Goal: Task Accomplishment & Management: Complete application form

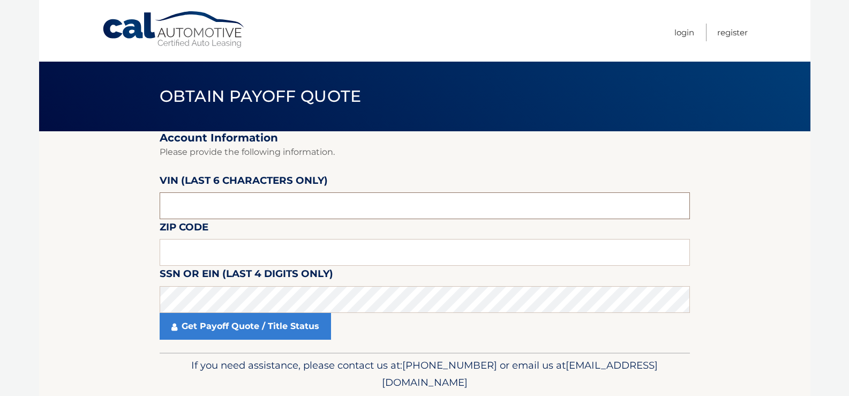
drag, startPoint x: 250, startPoint y: 209, endPoint x: 136, endPoint y: 203, distance: 114.3
click at [136, 203] on section "Account Information Please provide the following information. VIN (last 6 chara…" at bounding box center [425, 241] width 772 height 221
type input "703608"
click at [194, 250] on input "text" at bounding box center [425, 252] width 530 height 27
type input "15239"
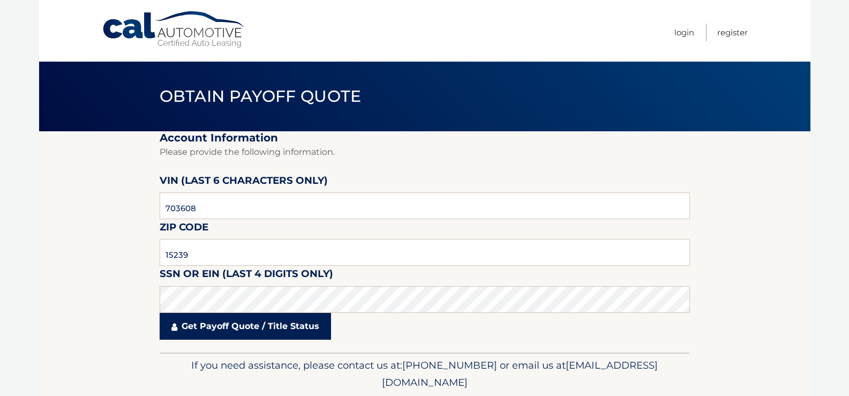
click at [252, 325] on link "Get Payoff Quote / Title Status" at bounding box center [245, 326] width 171 height 27
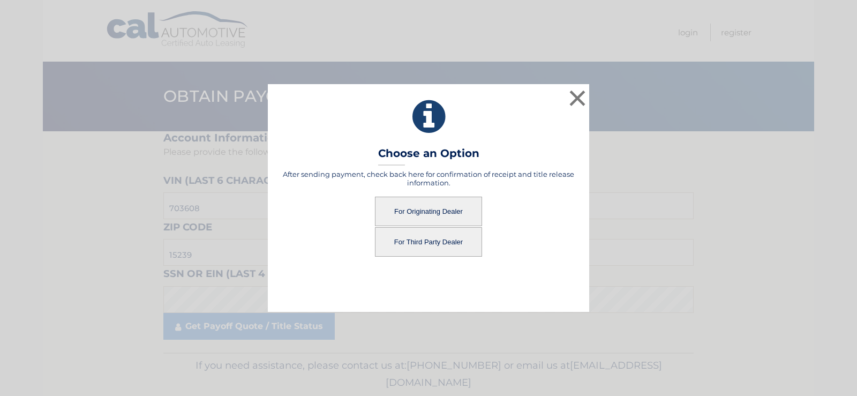
click at [445, 211] on button "For Originating Dealer" at bounding box center [428, 211] width 107 height 29
click at [428, 212] on button "For Originating Dealer" at bounding box center [428, 211] width 107 height 29
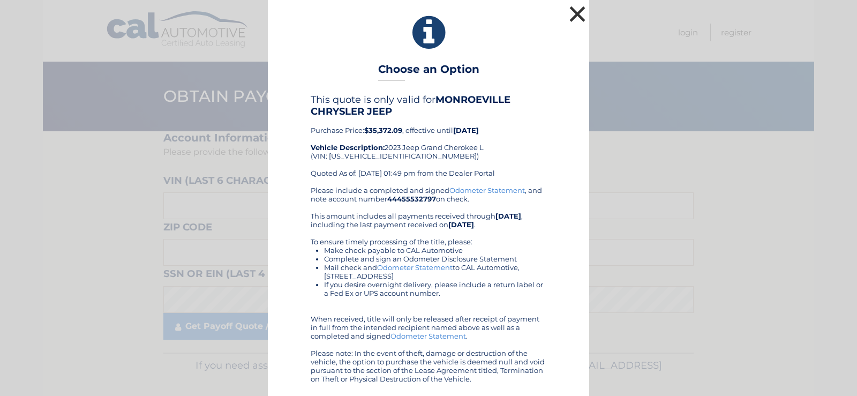
click at [575, 6] on button "×" at bounding box center [577, 13] width 21 height 21
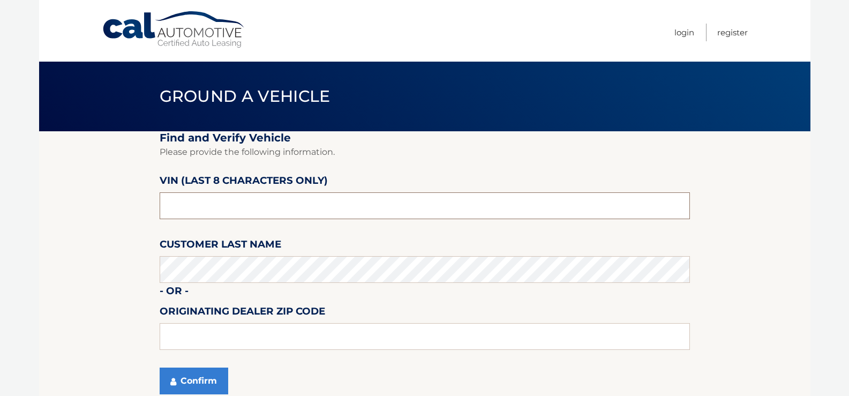
click at [188, 212] on input "text" at bounding box center [425, 205] width 530 height 27
drag, startPoint x: 204, startPoint y: 206, endPoint x: 138, endPoint y: 189, distance: 68.1
click at [138, 189] on section "Find and Verify Vehicle Please provide the following information. VIN (last 8 c…" at bounding box center [425, 269] width 772 height 276
type input "P8703608"
click at [201, 340] on input "text" at bounding box center [425, 336] width 530 height 27
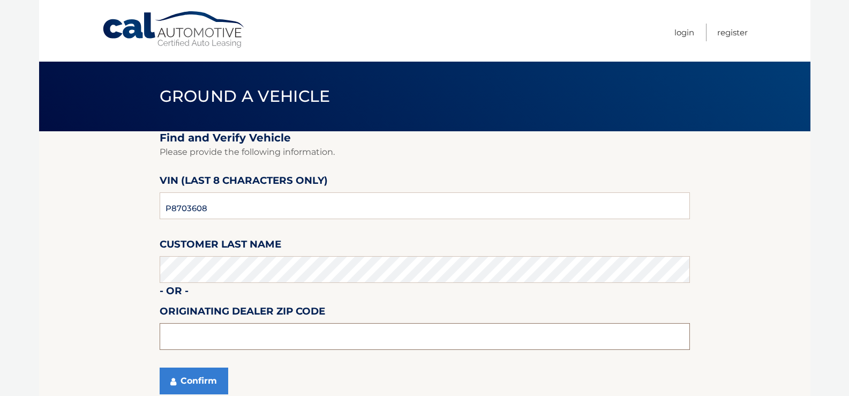
click at [316, 336] on input "text" at bounding box center [425, 336] width 530 height 27
type input "15239"
click at [198, 387] on button "Confirm" at bounding box center [194, 381] width 69 height 27
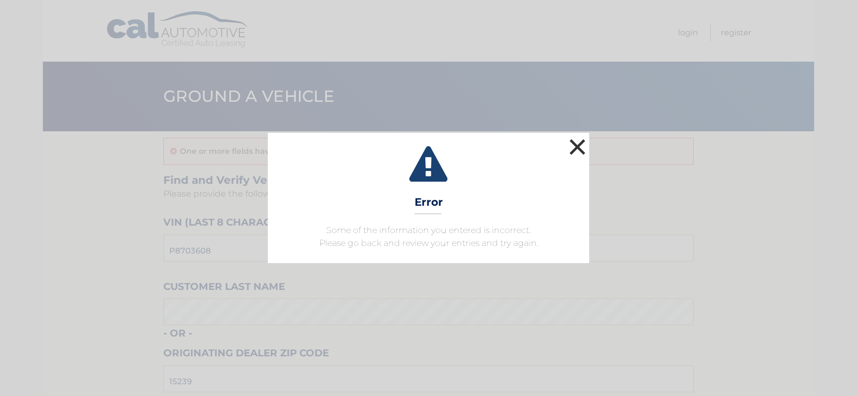
click at [581, 145] on button "×" at bounding box center [577, 146] width 21 height 21
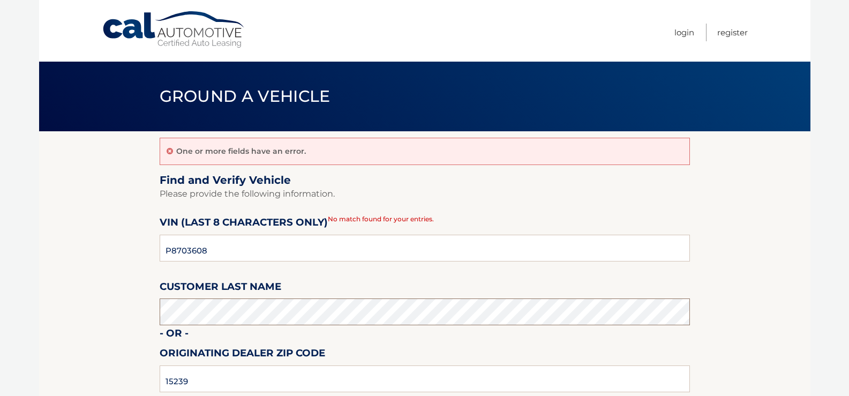
click at [153, 318] on section "One or more fields have an error. Find and Verify Vehicle Please provide the fo…" at bounding box center [425, 290] width 772 height 318
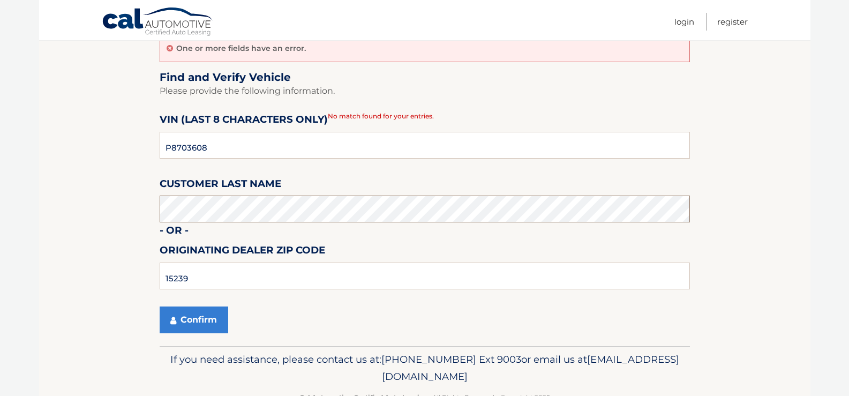
scroll to position [107, 0]
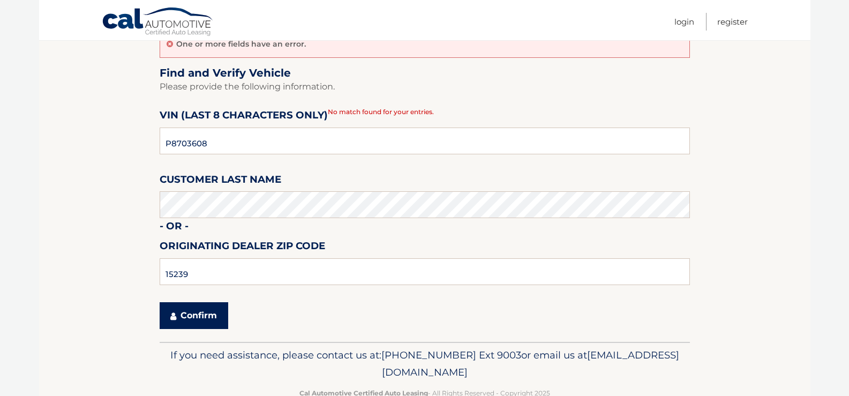
click at [187, 316] on button "Confirm" at bounding box center [194, 315] width 69 height 27
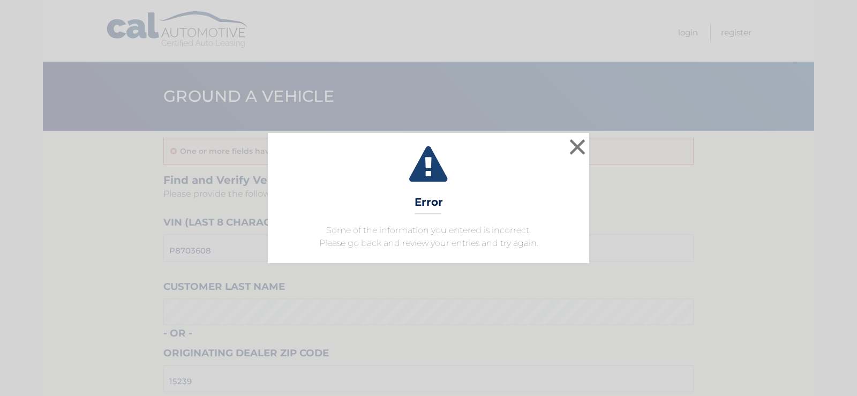
click at [590, 145] on div "× Error Some of the information you entered is incorrect. Please go back and re…" at bounding box center [428, 198] width 849 height 130
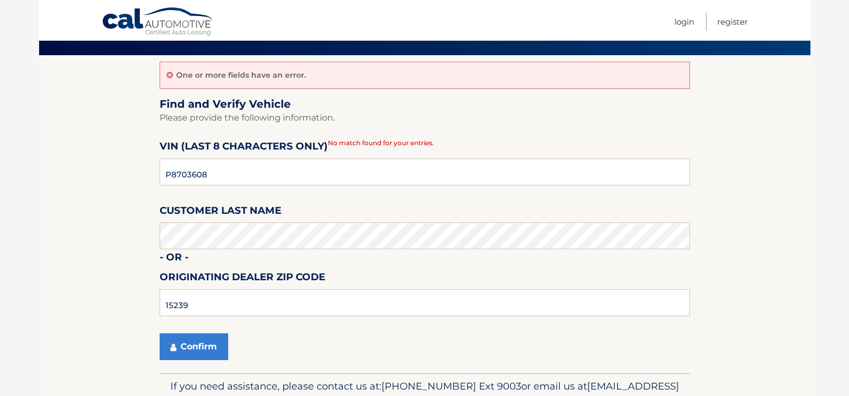
scroll to position [107, 0]
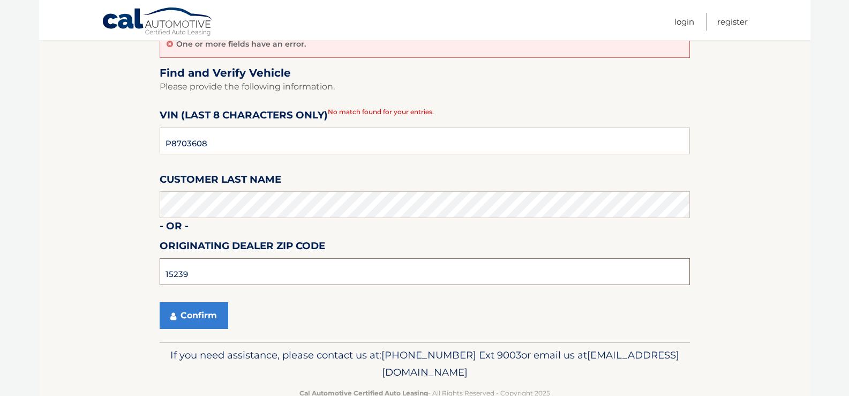
drag, startPoint x: 198, startPoint y: 273, endPoint x: 147, endPoint y: 280, distance: 51.9
click at [147, 280] on section "One or more fields have an error. Find and Verify Vehicle Please provide the fo…" at bounding box center [425, 183] width 772 height 318
type input "15146"
click at [191, 317] on button "Confirm" at bounding box center [194, 315] width 69 height 27
